Goal: Browse casually

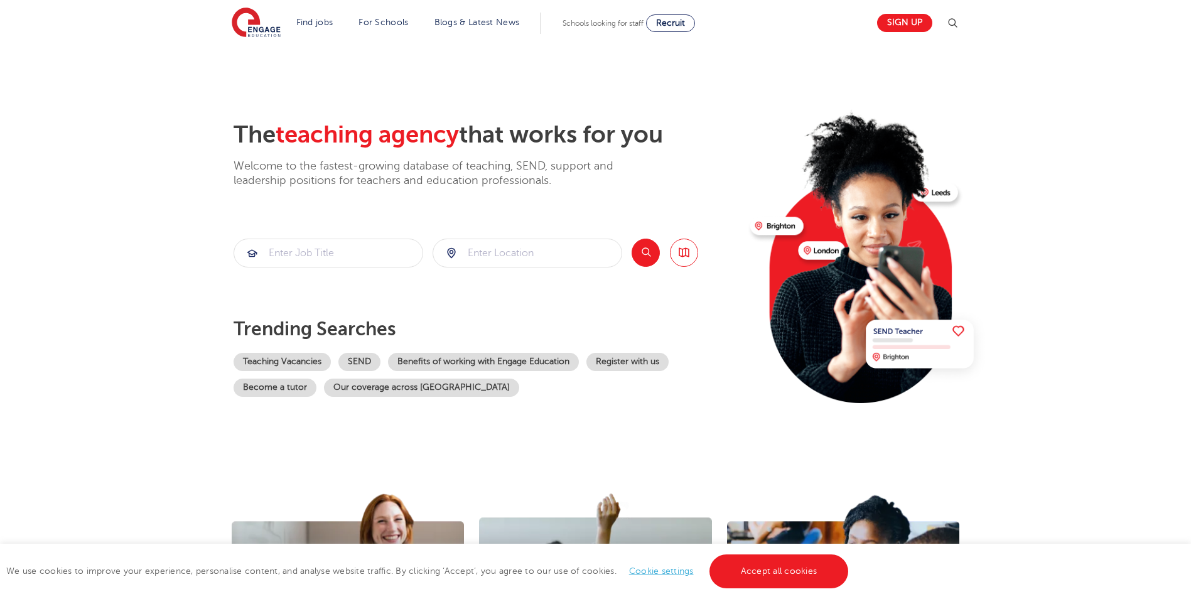
click at [512, 184] on p "Welcome to the fastest-growing database of teaching, SEND, support and leadersh…" at bounding box center [440, 174] width 414 height 30
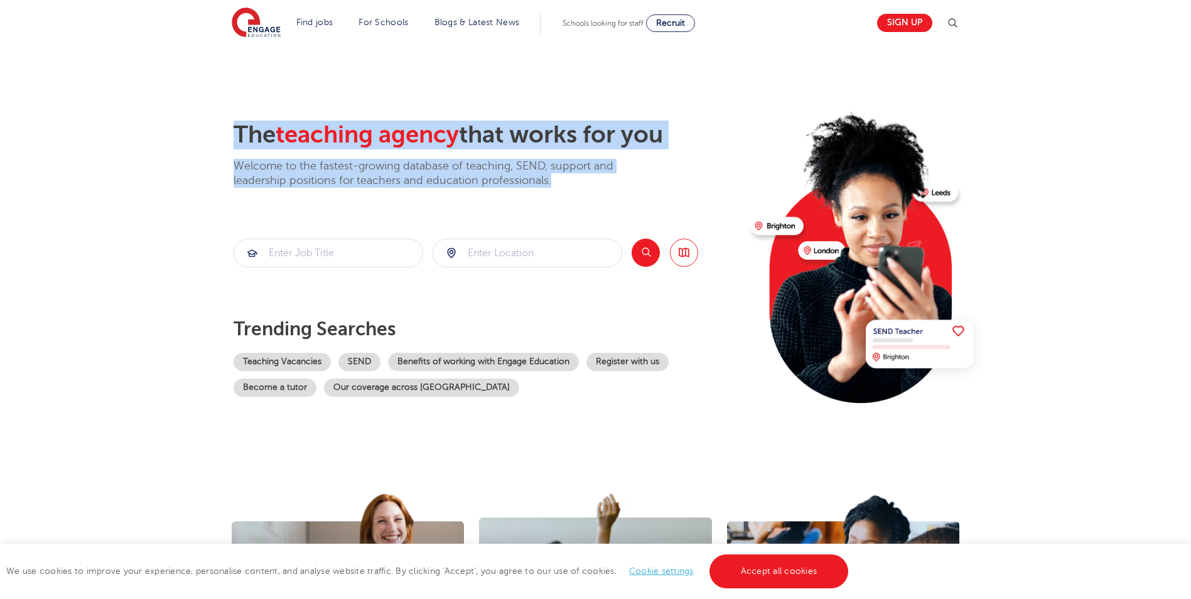
drag, startPoint x: 574, startPoint y: 183, endPoint x: 181, endPoint y: 131, distance: 395.7
click at [181, 131] on section "The teaching agency that works for you Welcome to the fastest-growing database …" at bounding box center [595, 252] width 1191 height 414
drag, startPoint x: 181, startPoint y: 131, endPoint x: 250, endPoint y: 161, distance: 74.5
click at [254, 161] on p "Welcome to the fastest-growing database of teaching, SEND, support and leadersh…" at bounding box center [440, 174] width 414 height 30
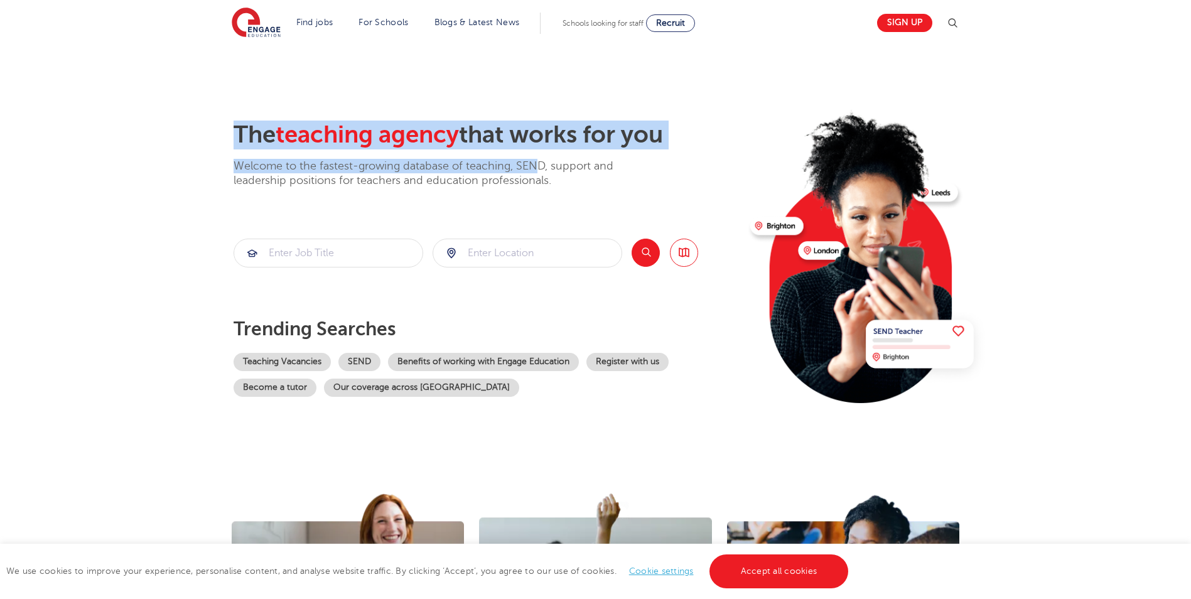
drag, startPoint x: 227, startPoint y: 163, endPoint x: 537, endPoint y: 171, distance: 309.6
click at [537, 171] on div "The teaching agency that works for you Welcome to the fastest-growing database …" at bounding box center [595, 273] width 761 height 304
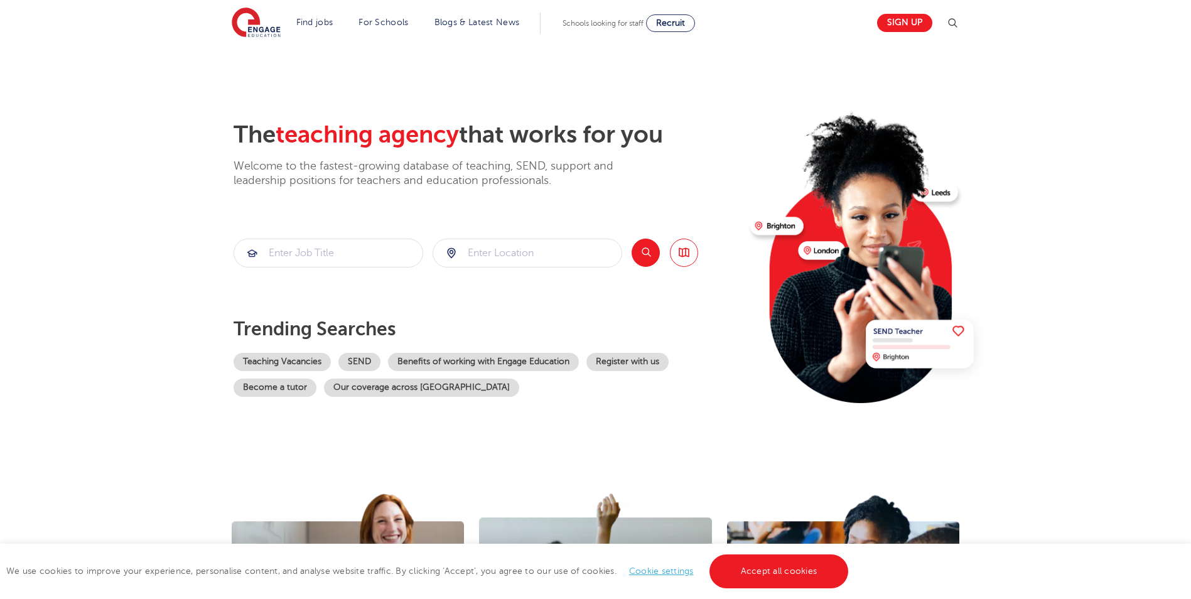
drag, startPoint x: 537, startPoint y: 171, endPoint x: 587, endPoint y: 195, distance: 55.3
click at [587, 195] on div "The teaching agency that works for you Welcome to the fastest-growing database …" at bounding box center [486, 273] width 507 height 304
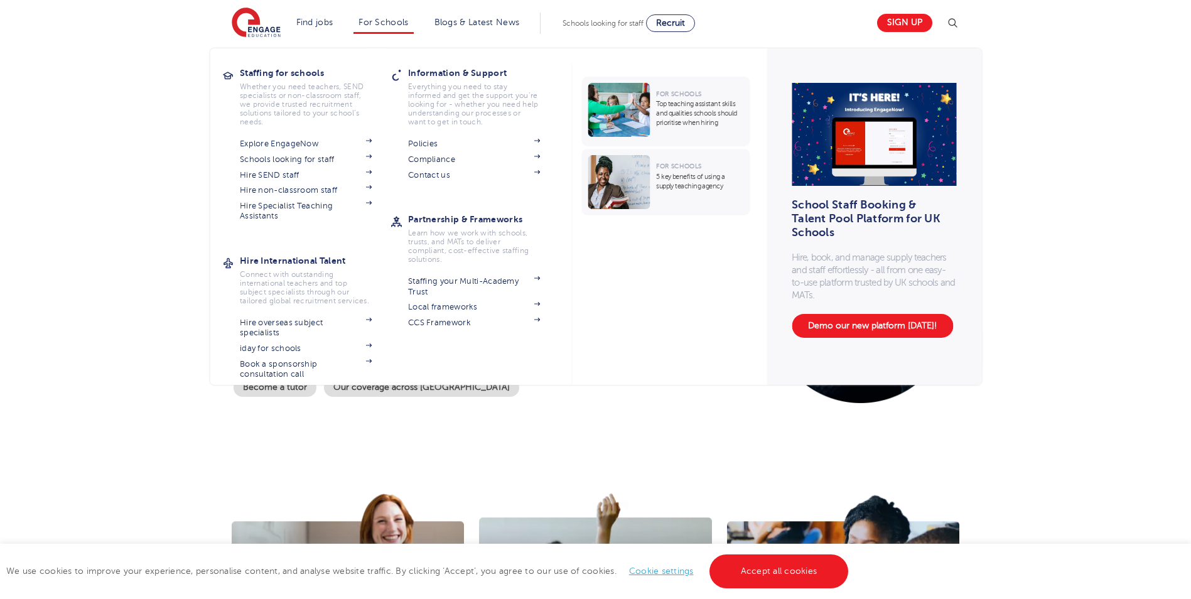
click at [671, 318] on section "For Schools Top teaching assistant skills and qualities schools should prioriti…" at bounding box center [661, 224] width 181 height 321
